Goal: Check status

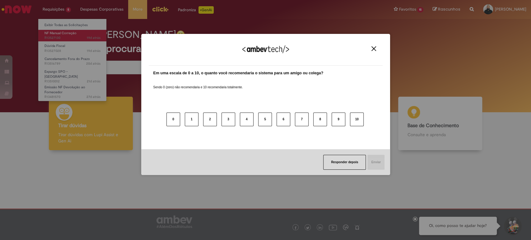
click at [54, 35] on body "Pular para o conteúdo da página Requisições 5 Exibir Todas as Solicitações NF M…" at bounding box center [265, 120] width 531 height 240
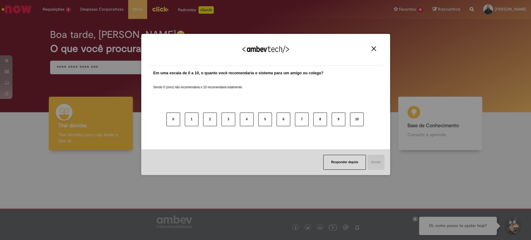
drag, startPoint x: 371, startPoint y: 52, endPoint x: 374, endPoint y: 49, distance: 4.2
click at [374, 49] on div "Agradecemos seu feedback!" at bounding box center [266, 53] width 234 height 24
click at [376, 47] on button "Close" at bounding box center [374, 48] width 8 height 5
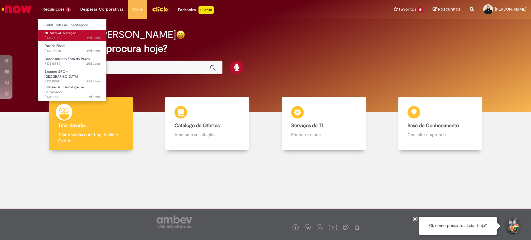
click at [50, 35] on span "NF Manual Correção" at bounding box center [61, 33] width 32 height 5
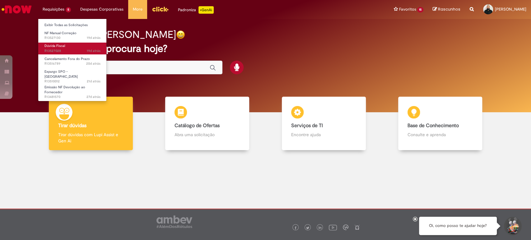
click at [49, 54] on link "Dúvida Fiscal 19d atrás 19 dias atrás R13527028" at bounding box center [72, 49] width 68 height 12
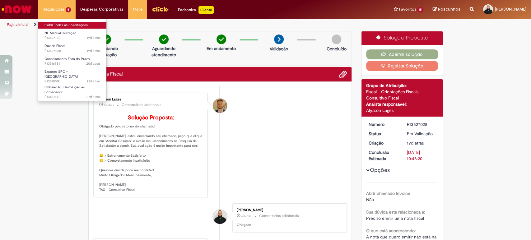
click at [66, 22] on link "Exibir Todas as Solicitações" at bounding box center [72, 25] width 68 height 7
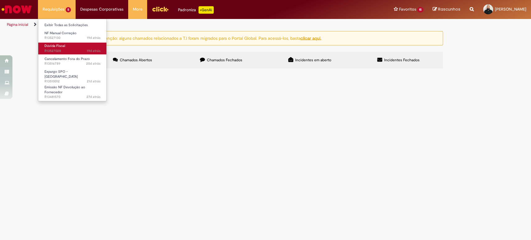
click at [54, 50] on span "19d atrás 19 dias atrás R13527028" at bounding box center [73, 51] width 56 height 5
click at [54, 35] on span "NF Manual Correção" at bounding box center [61, 33] width 32 height 5
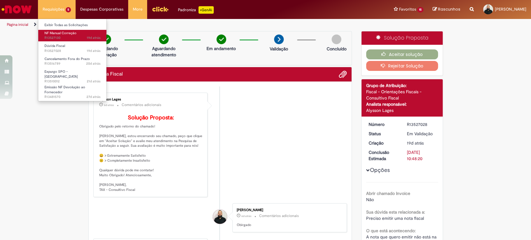
click at [54, 35] on span "NF Manual Correção" at bounding box center [61, 33] width 32 height 5
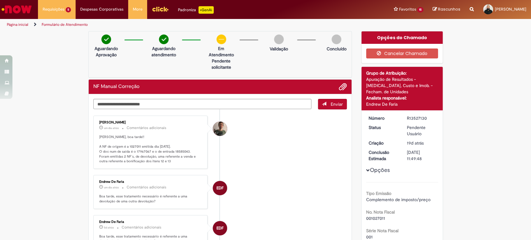
click at [129, 162] on p "[PERSON_NAME], boa tarde!! A NF de origem é a 1027011 emitida dia [DATE]. O doc…" at bounding box center [151, 149] width 104 height 29
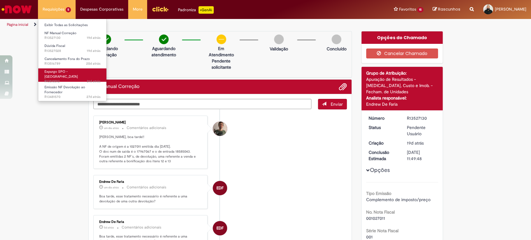
click at [58, 79] on span "21d atrás 21 dias atrás R13510012" at bounding box center [73, 81] width 56 height 5
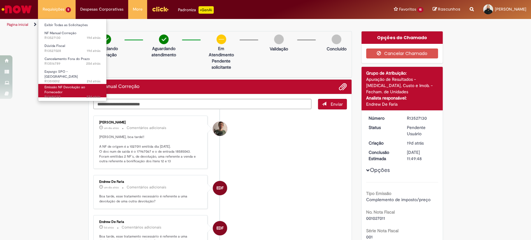
click at [52, 89] on span "Emissão NF Devolução ao Fornecedor" at bounding box center [65, 90] width 41 height 10
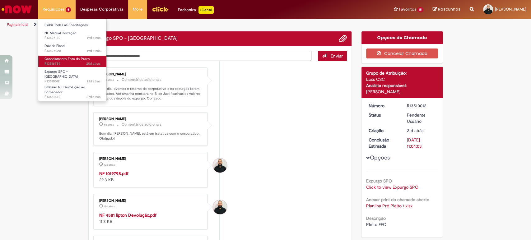
click at [49, 59] on span "Cancelamento Fora do Prazo" at bounding box center [67, 59] width 45 height 5
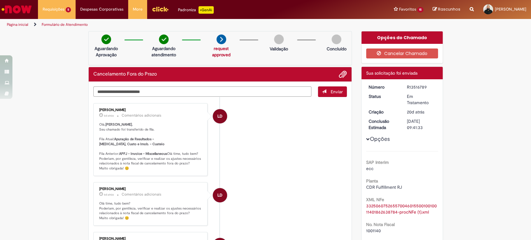
click at [189, 91] on textarea "Digite sua mensagem aqui..." at bounding box center [202, 92] width 218 height 11
type textarea "*"
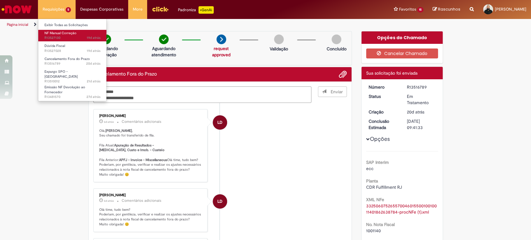
type textarea "**********"
click at [58, 34] on span "NF Manual Correção" at bounding box center [61, 33] width 32 height 5
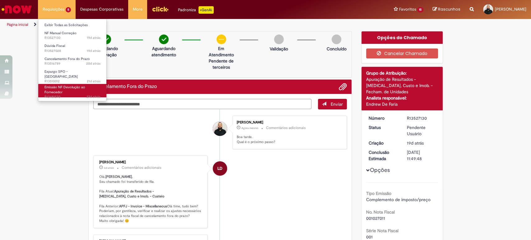
click at [54, 95] on span "27d atrás 27 dias atrás R13481570" at bounding box center [73, 97] width 56 height 5
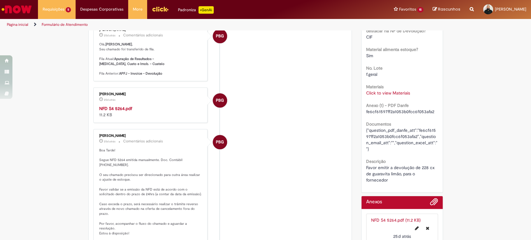
scroll to position [406, 0]
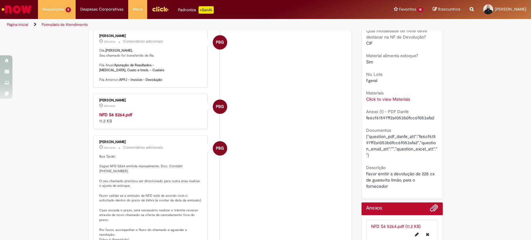
click at [121, 112] on strong "NFD S4 5264.pdf" at bounding box center [115, 115] width 33 height 6
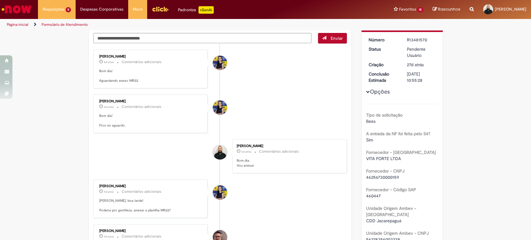
scroll to position [0, 0]
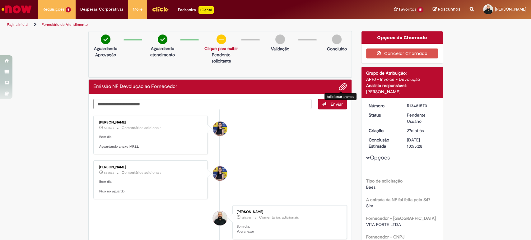
click at [340, 87] on span "Adicionar anexos" at bounding box center [342, 86] width 7 height 7
click at [336, 88] on li at bounding box center [340, 87] width 13 height 8
click at [339, 87] on span "Adicionar anexos" at bounding box center [342, 86] width 7 height 7
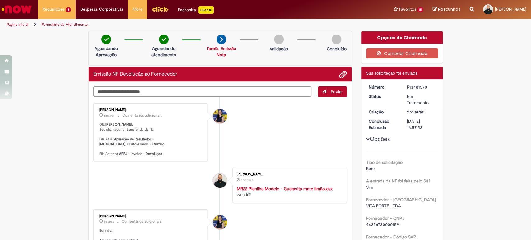
drag, startPoint x: 467, startPoint y: 74, endPoint x: 449, endPoint y: 26, distance: 51.4
drag, startPoint x: 425, startPoint y: 89, endPoint x: 401, endPoint y: 89, distance: 24.3
click at [402, 89] on dd "R13481570" at bounding box center [421, 87] width 38 height 6
copy div "R13481570"
